Goal: Information Seeking & Learning: Learn about a topic

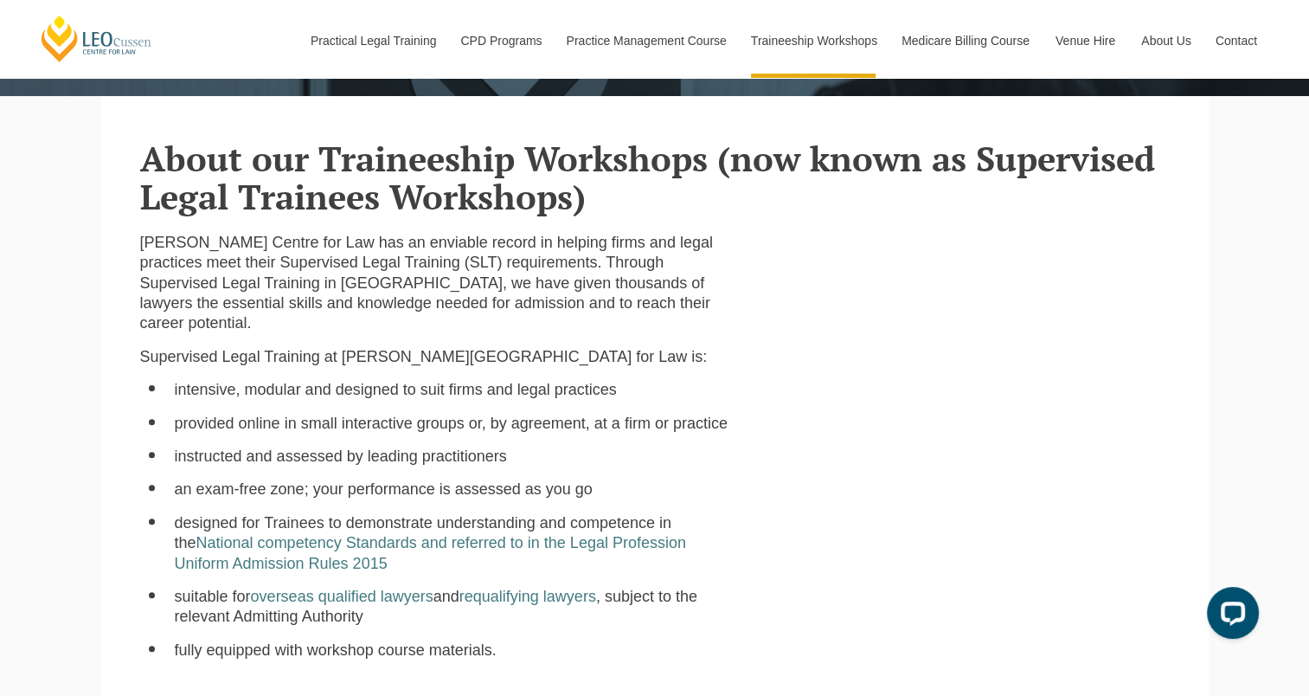
scroll to position [433, 0]
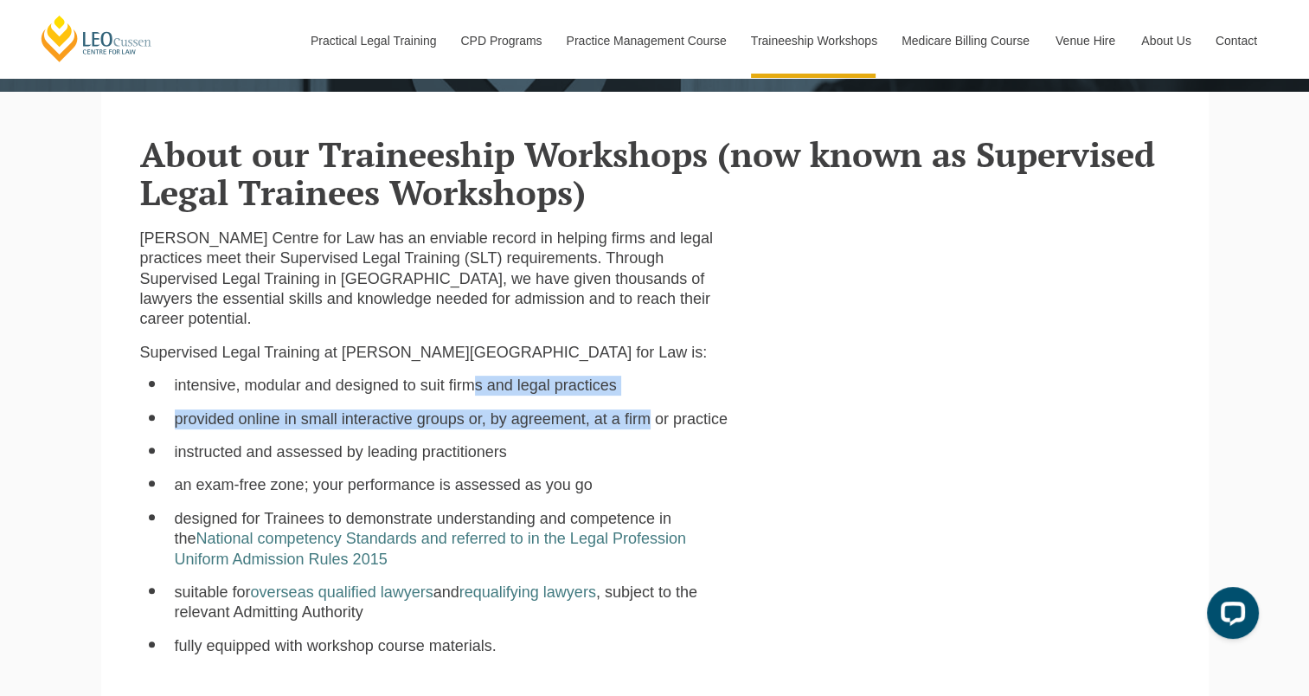
drag, startPoint x: 478, startPoint y: 393, endPoint x: 647, endPoint y: 400, distance: 169.7
click at [647, 400] on ul "intensive, modular and designed to suit firms and legal practices provided onli…" at bounding box center [435, 515] width 590 height 280
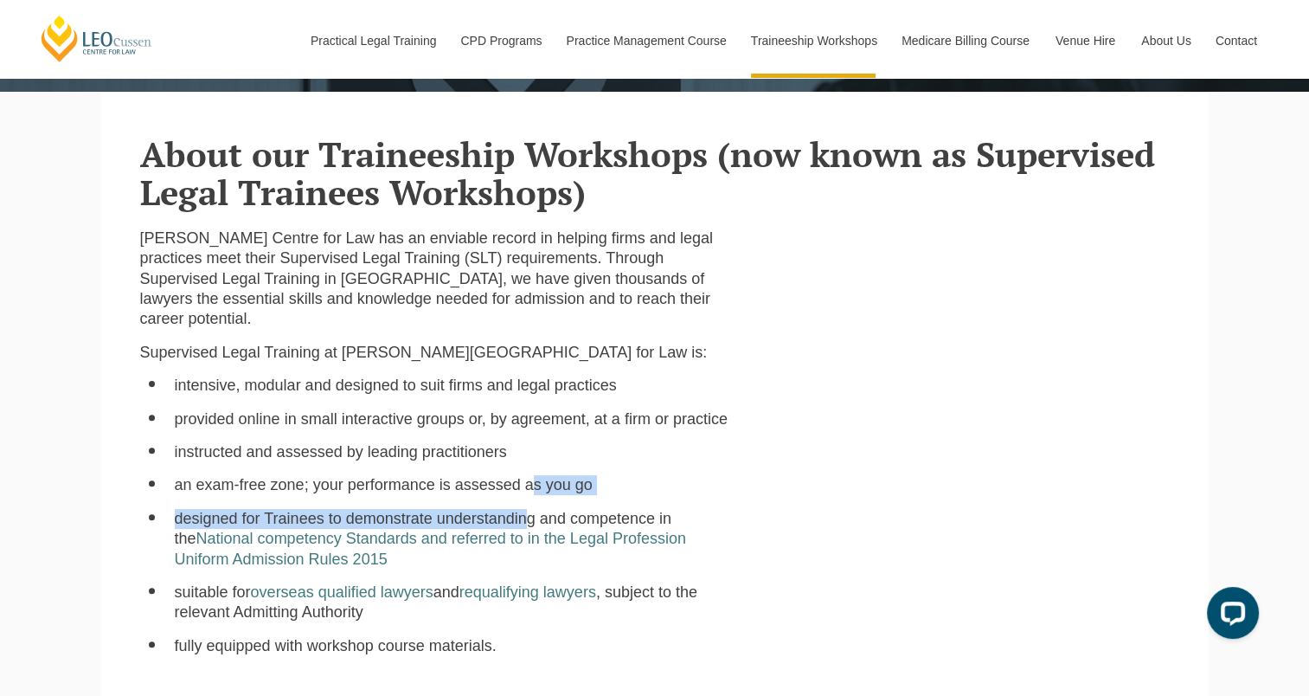
drag, startPoint x: 647, startPoint y: 400, endPoint x: 529, endPoint y: 499, distance: 154.1
click at [529, 499] on ul "intensive, modular and designed to suit firms and legal practices provided onli…" at bounding box center [435, 515] width 590 height 280
click at [370, 459] on li "instructed and assessed by leading practitioners" at bounding box center [452, 452] width 555 height 20
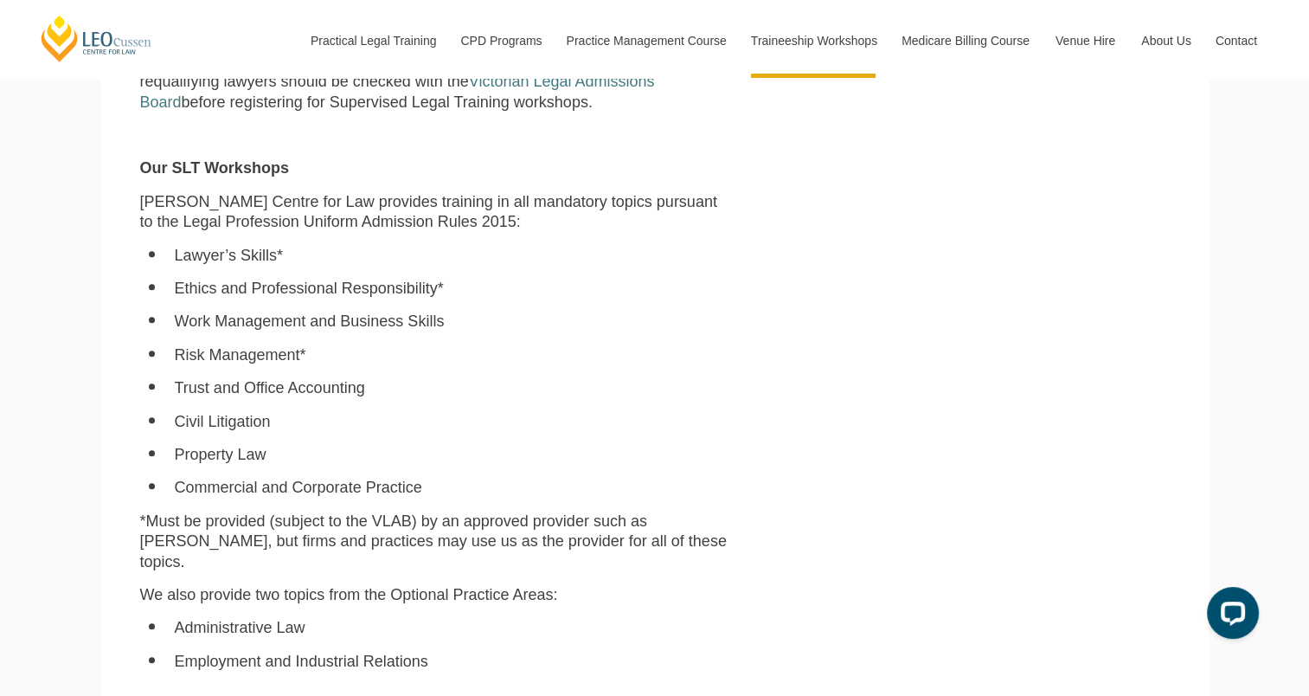
scroll to position [1125, 0]
